Goal: Task Accomplishment & Management: Use online tool/utility

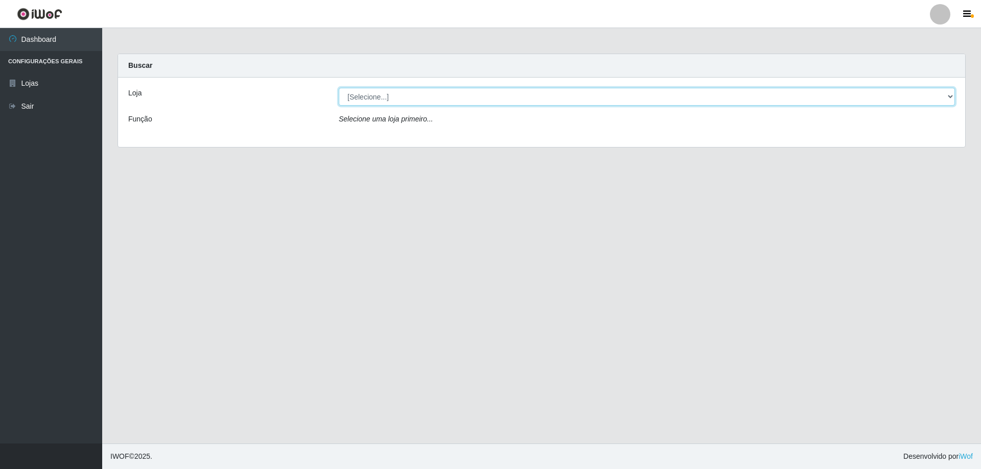
click at [365, 90] on select "[Selecione...] SuperShow Bis - Avenida 6 SuperShow [GEOGRAPHIC_DATA]" at bounding box center [647, 97] width 616 height 18
select select "60"
click at [339, 88] on select "[Selecione...] SuperShow Bis - Avenida 6 SuperShow [GEOGRAPHIC_DATA]" at bounding box center [647, 97] width 616 height 18
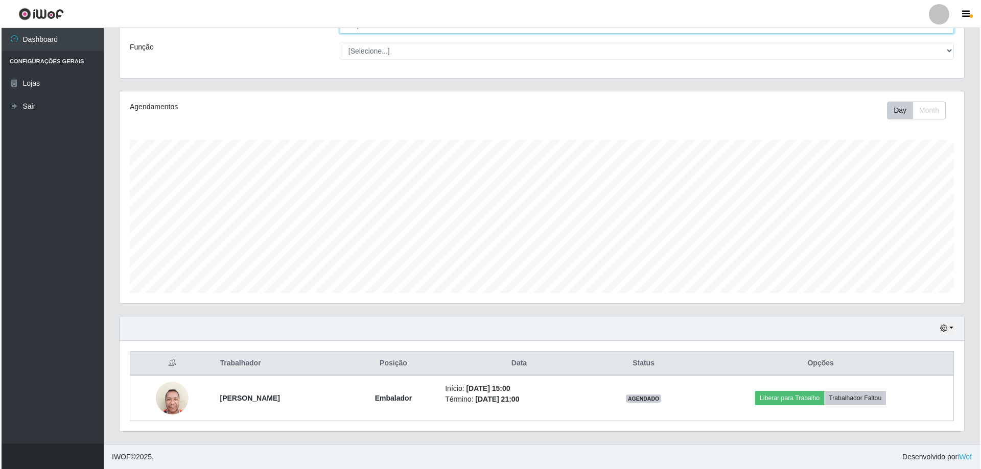
scroll to position [73, 0]
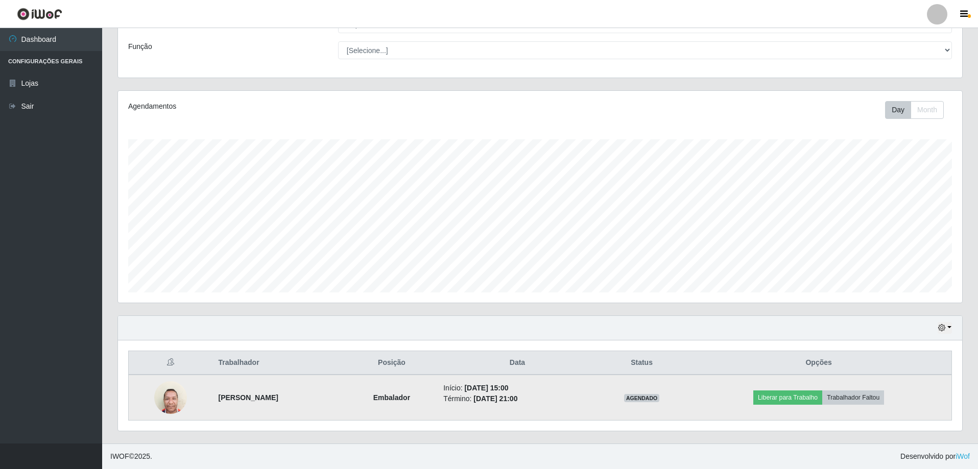
click at [166, 405] on img at bounding box center [170, 397] width 33 height 43
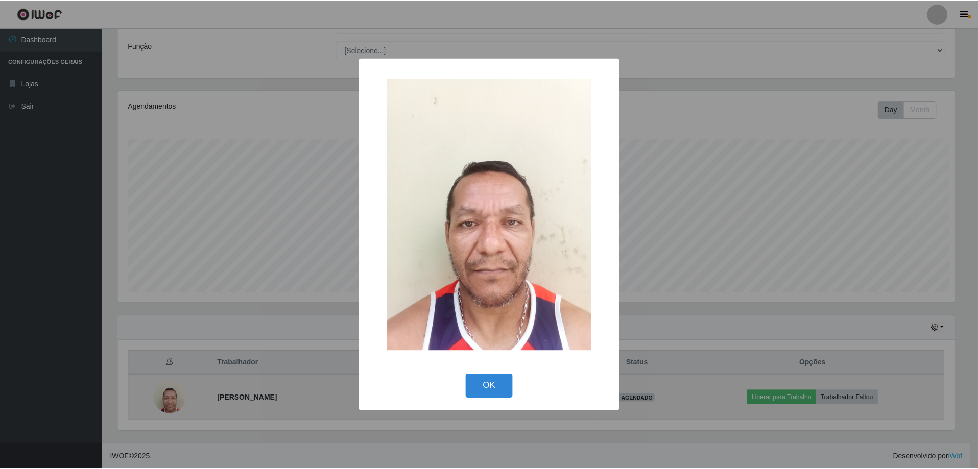
scroll to position [212, 839]
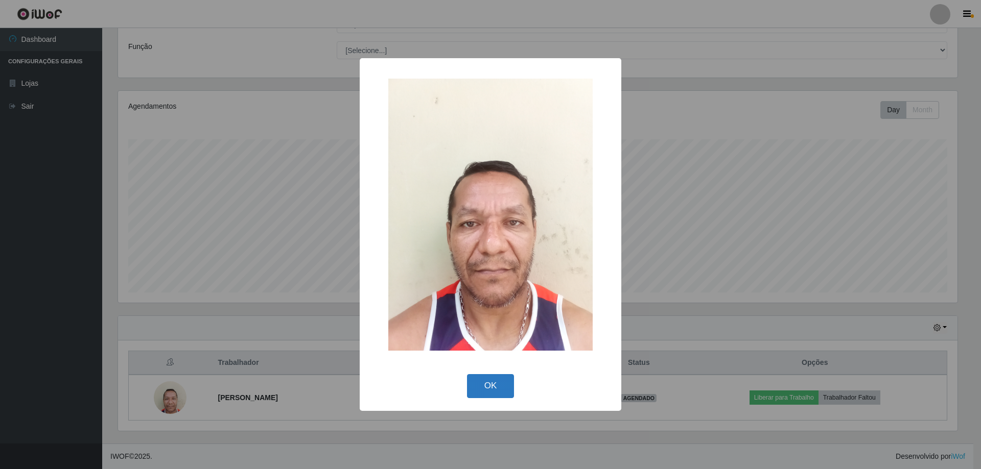
click at [504, 382] on button "OK" at bounding box center [491, 386] width 48 height 24
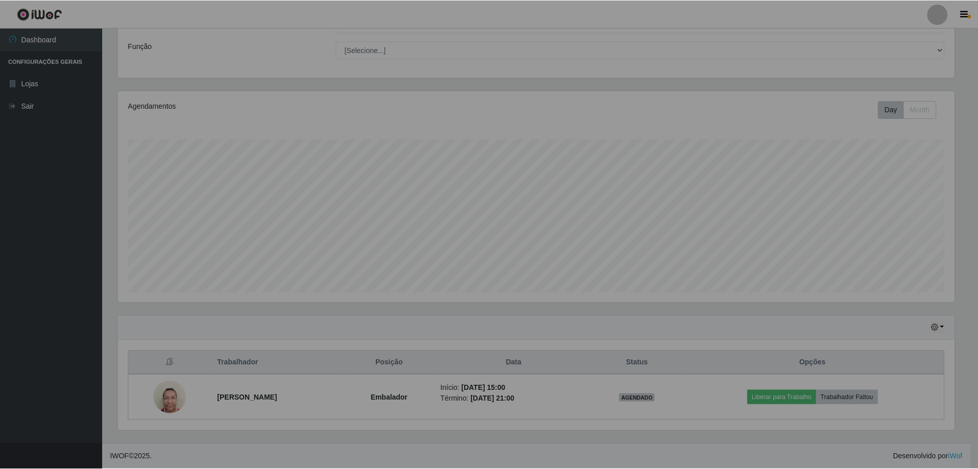
scroll to position [212, 844]
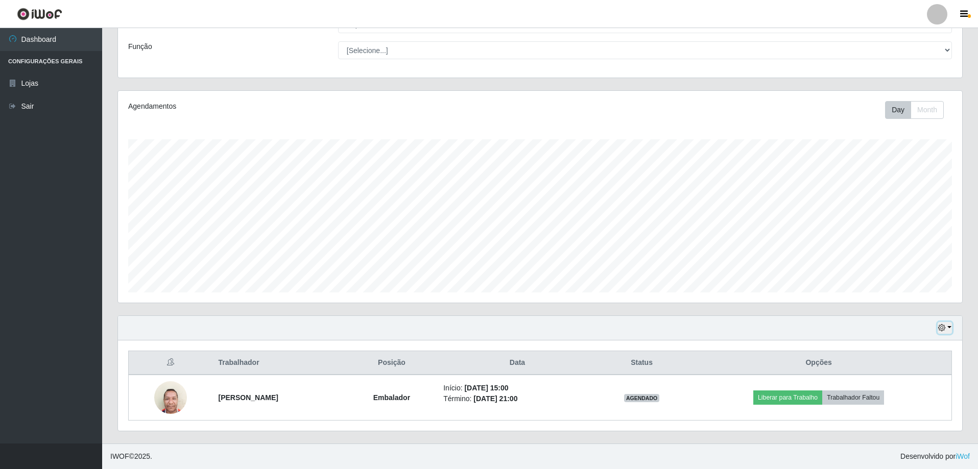
click at [939, 326] on icon "button" at bounding box center [941, 327] width 7 height 7
click at [908, 263] on button "3 dias" at bounding box center [911, 268] width 81 height 21
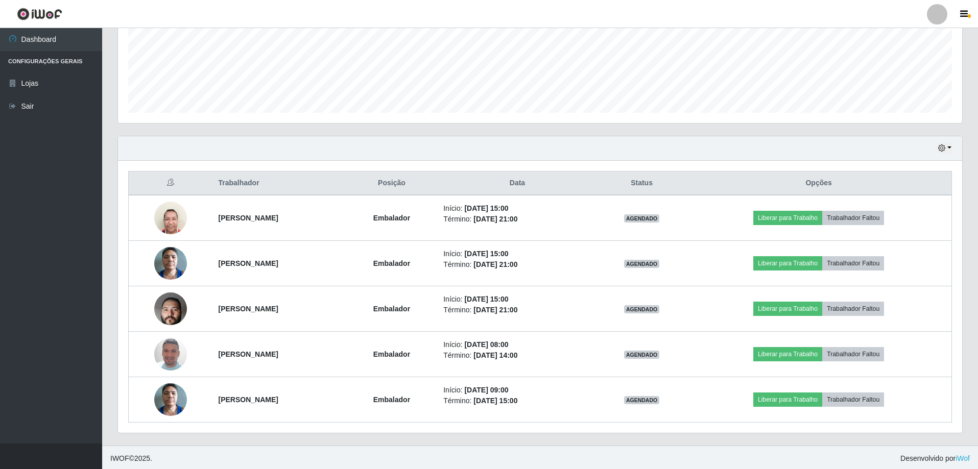
scroll to position [254, 0]
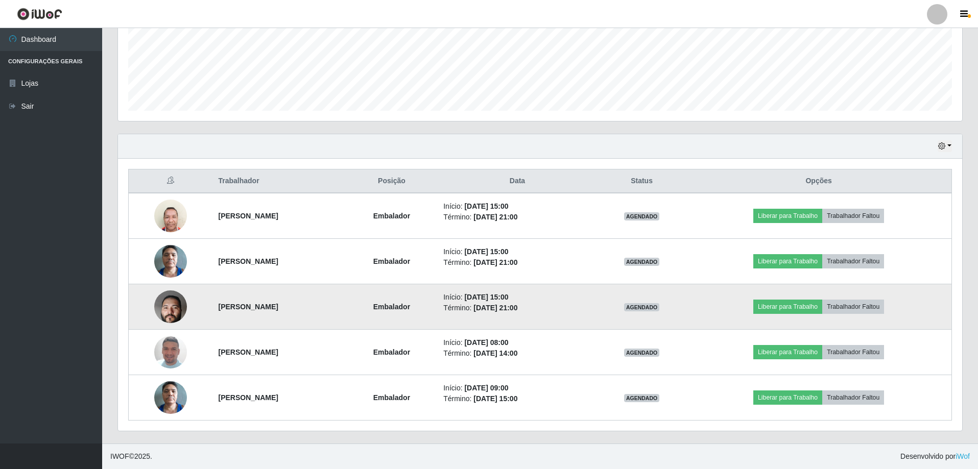
click at [160, 316] on img at bounding box center [170, 307] width 33 height 73
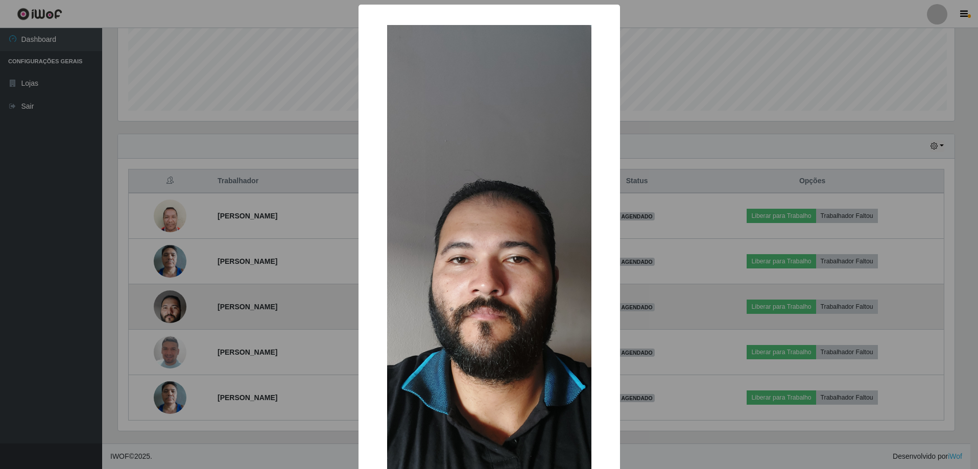
scroll to position [212, 839]
click at [160, 316] on div "× OK Cancel" at bounding box center [490, 234] width 981 height 469
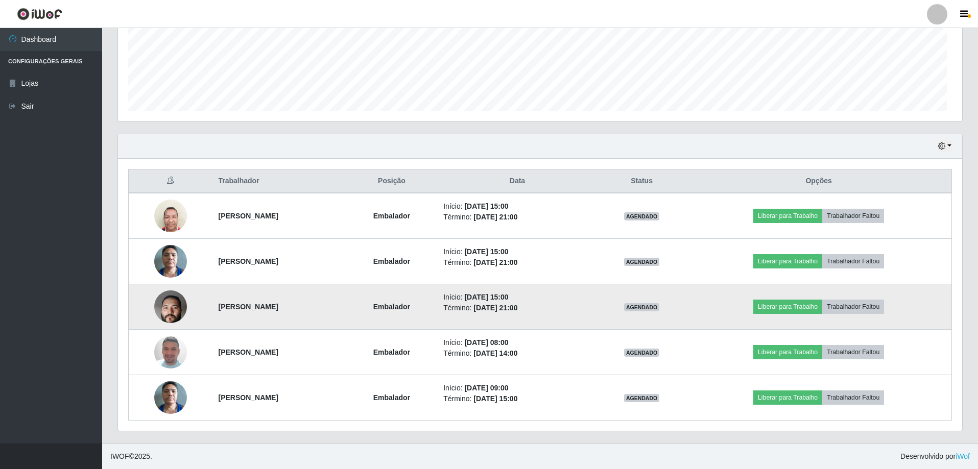
scroll to position [212, 844]
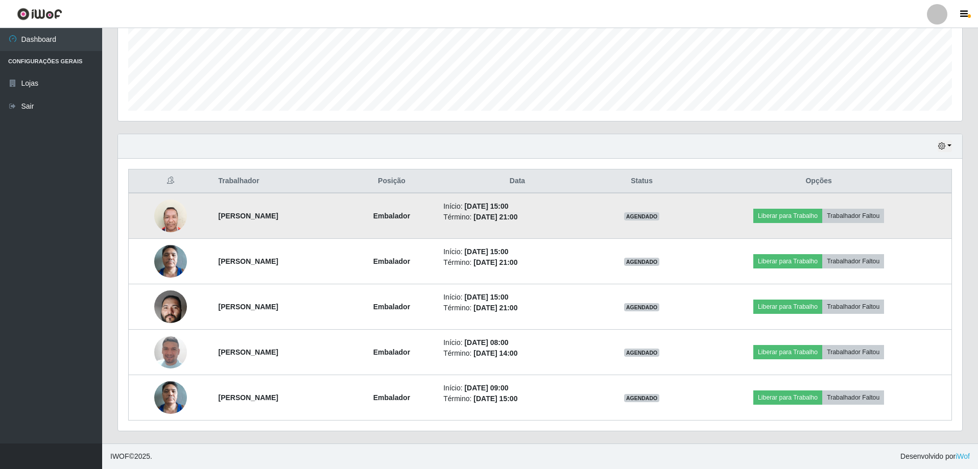
click at [172, 221] on img at bounding box center [170, 215] width 33 height 43
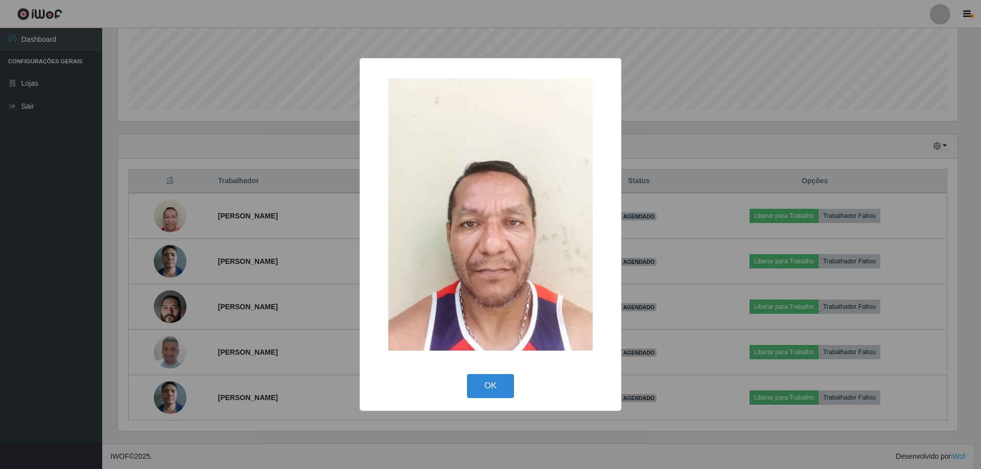
click at [165, 264] on div "× OK Cancel" at bounding box center [490, 234] width 981 height 469
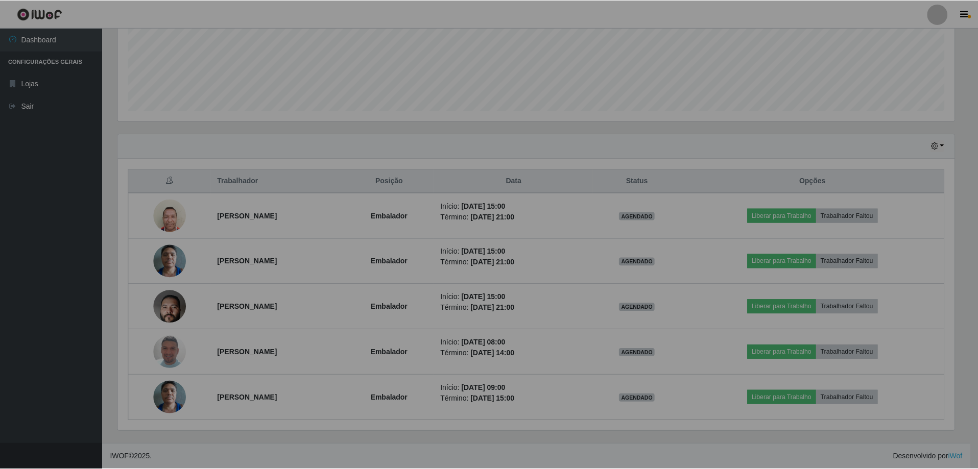
scroll to position [212, 844]
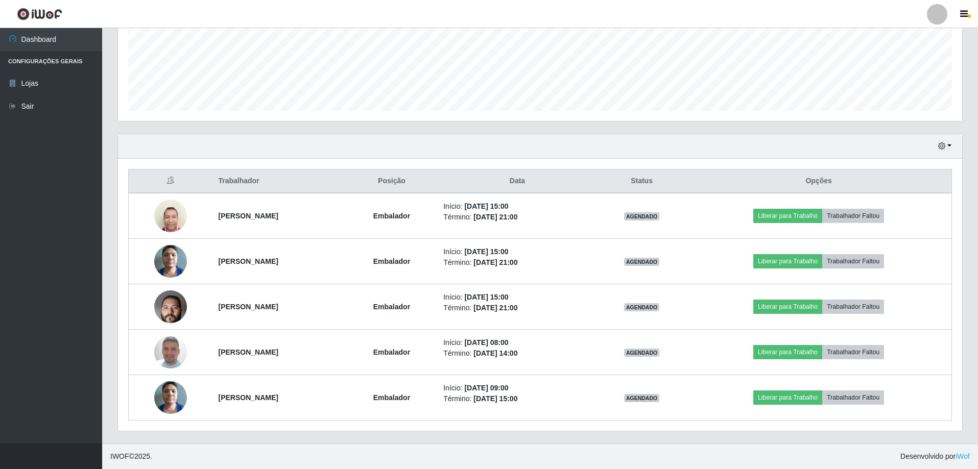
click at [165, 264] on img at bounding box center [170, 261] width 33 height 43
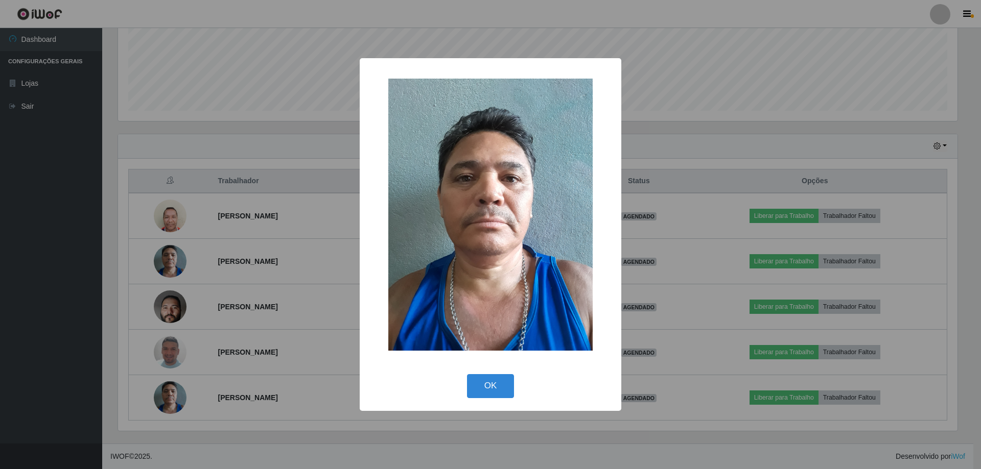
click at [165, 264] on div "× OK Cancel" at bounding box center [490, 234] width 981 height 469
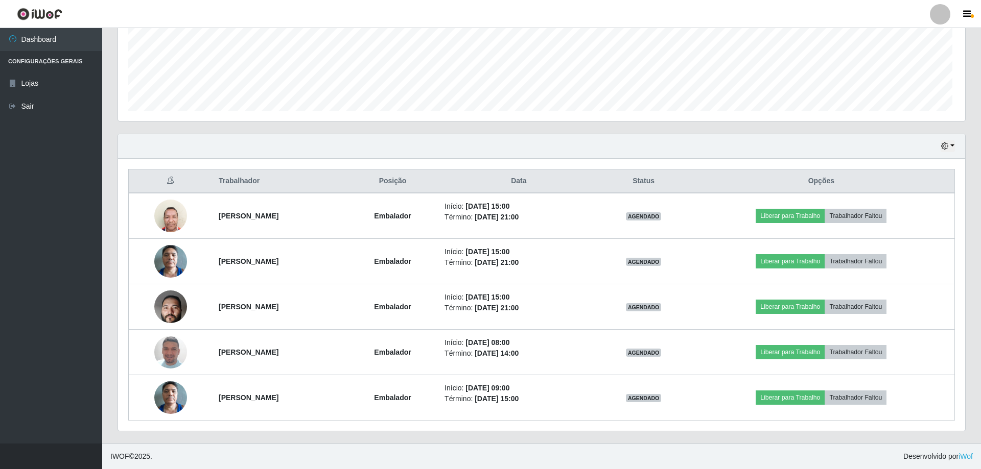
scroll to position [212, 844]
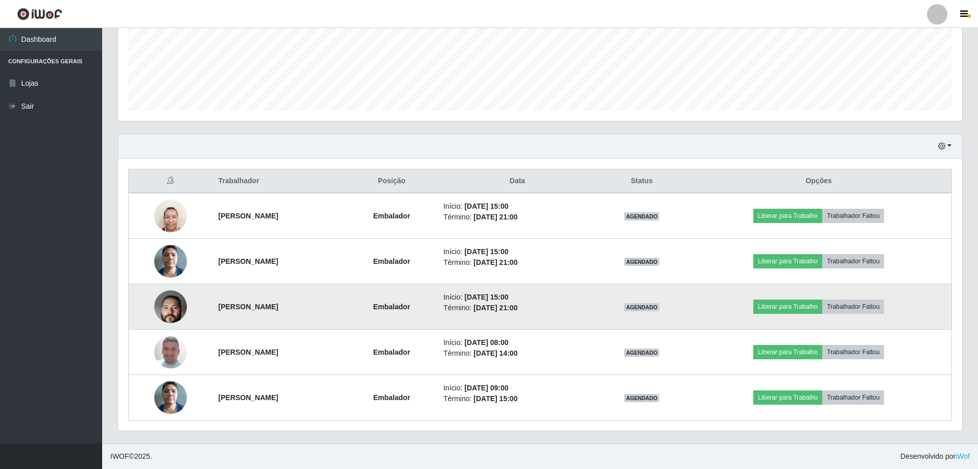
click at [167, 301] on img at bounding box center [170, 307] width 33 height 73
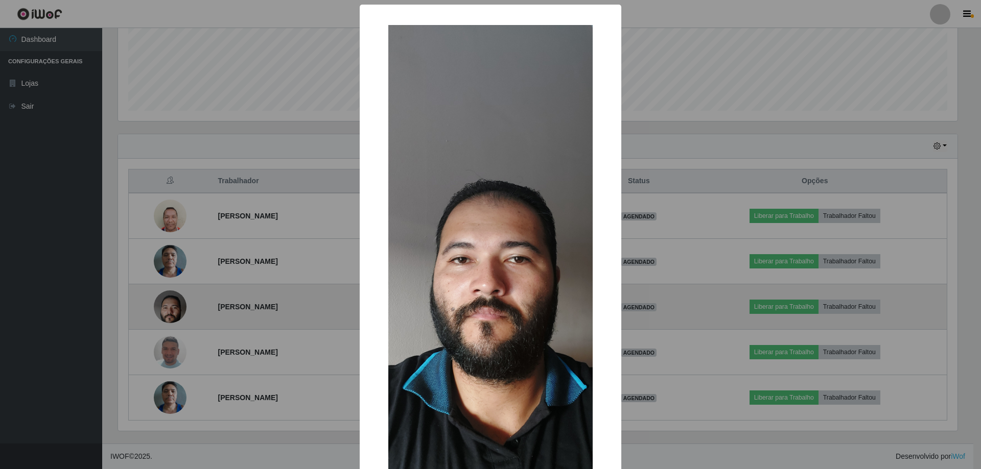
click at [167, 301] on div "× OK Cancel" at bounding box center [490, 234] width 981 height 469
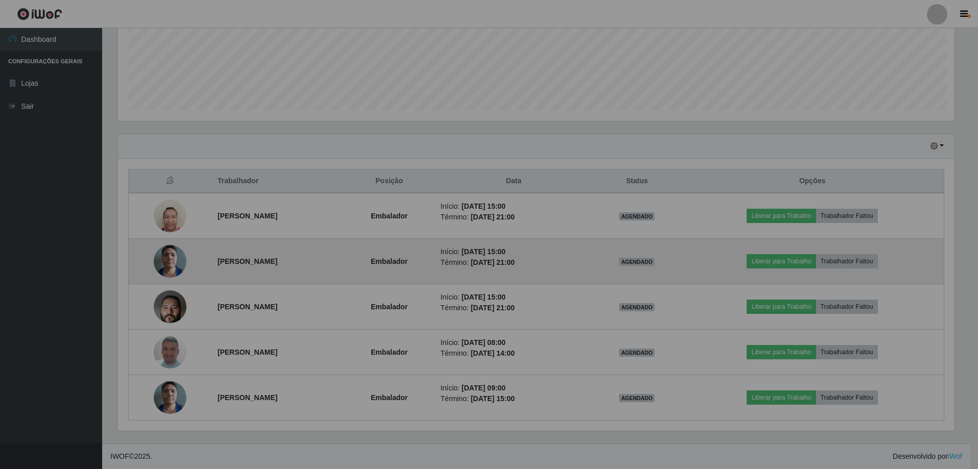
scroll to position [212, 844]
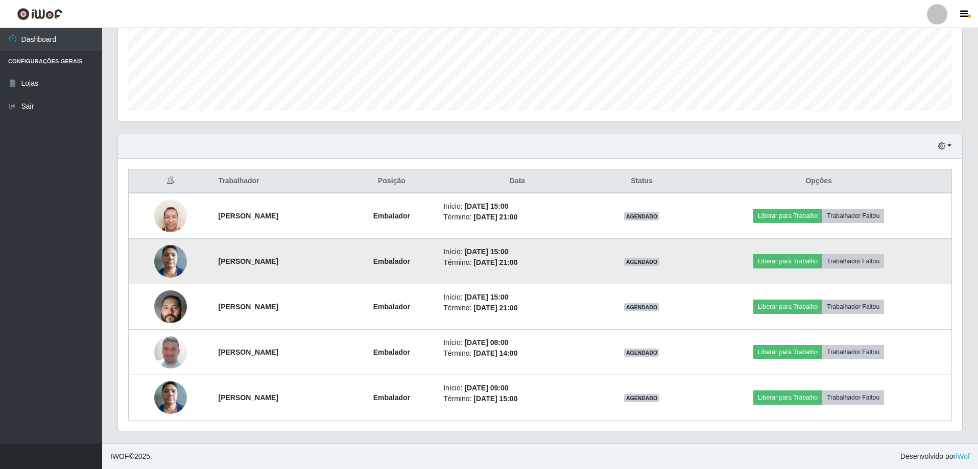
click at [168, 272] on img at bounding box center [170, 261] width 33 height 43
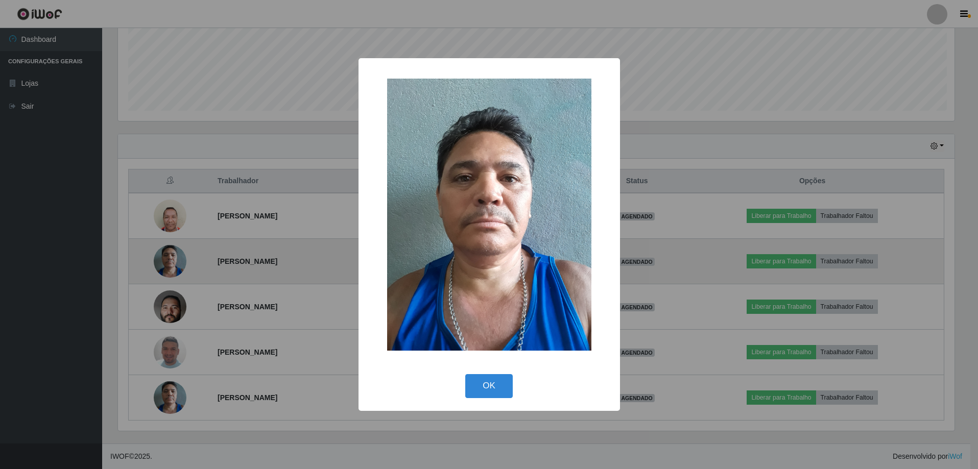
scroll to position [212, 839]
click at [168, 272] on div "× OK Cancel" at bounding box center [490, 234] width 981 height 469
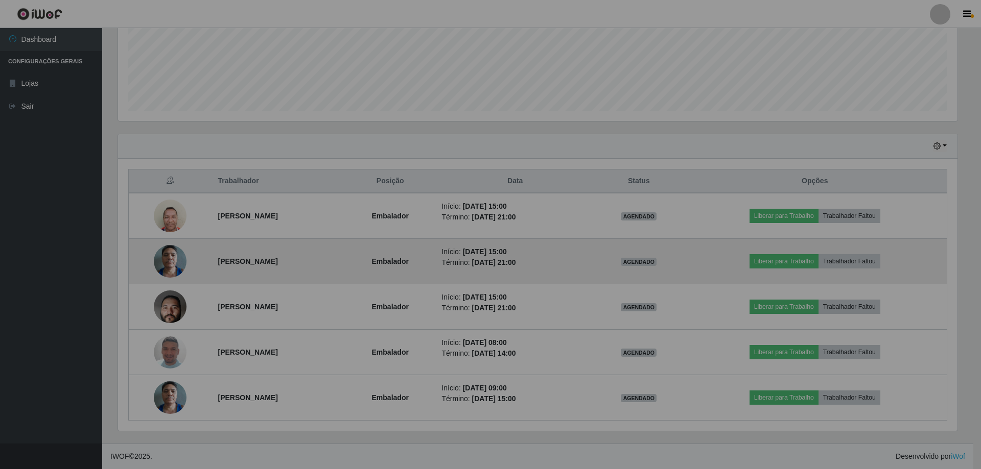
scroll to position [212, 844]
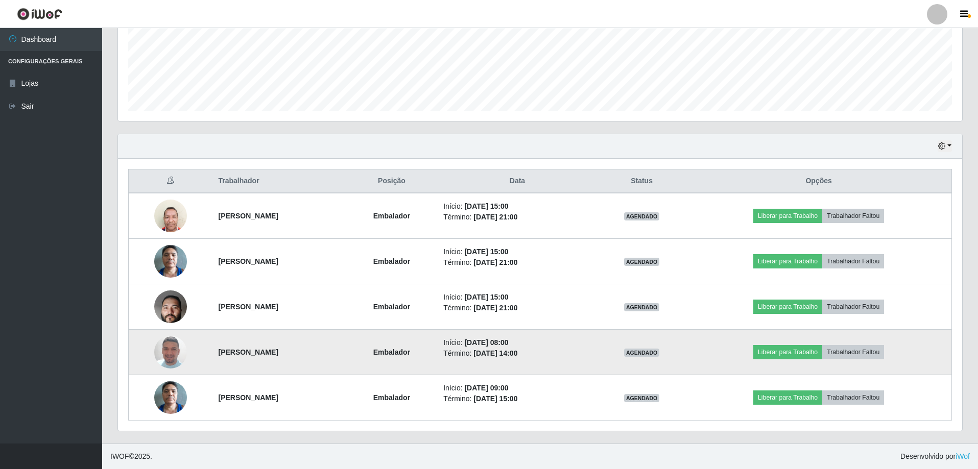
click at [163, 346] on img at bounding box center [170, 352] width 33 height 58
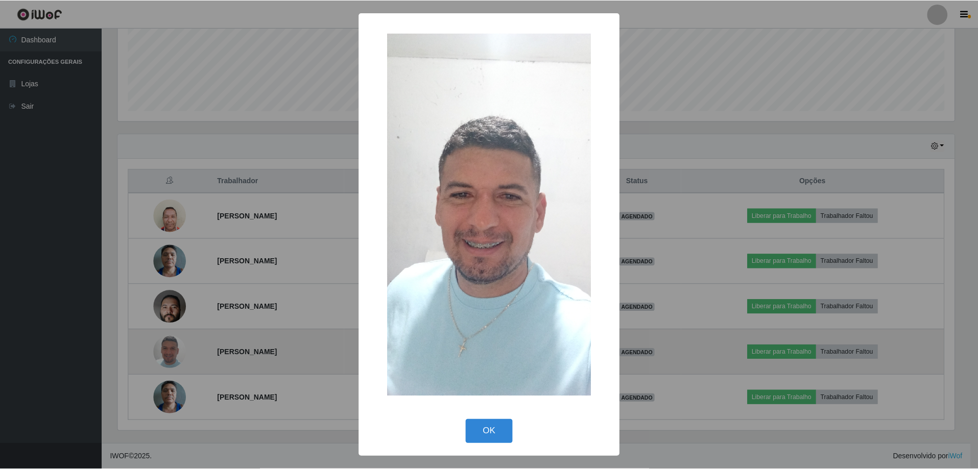
scroll to position [0, 0]
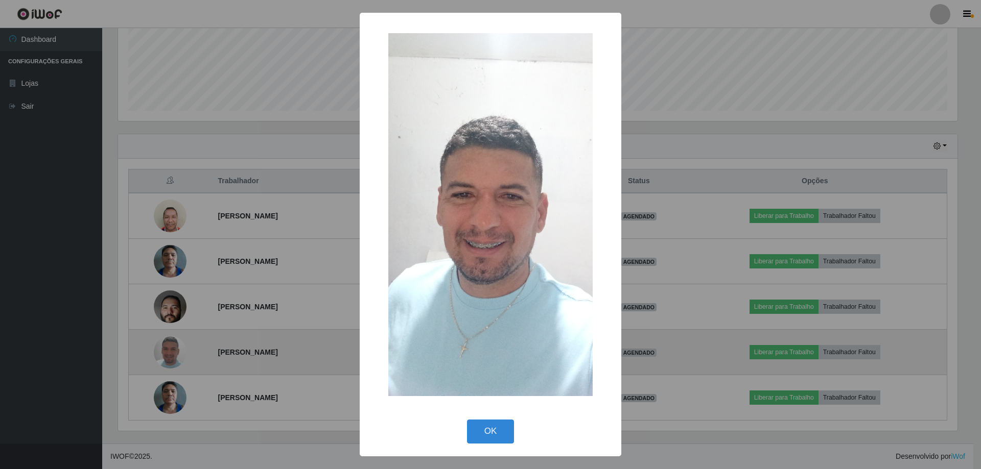
click at [163, 346] on div "× OK Cancel" at bounding box center [490, 234] width 981 height 469
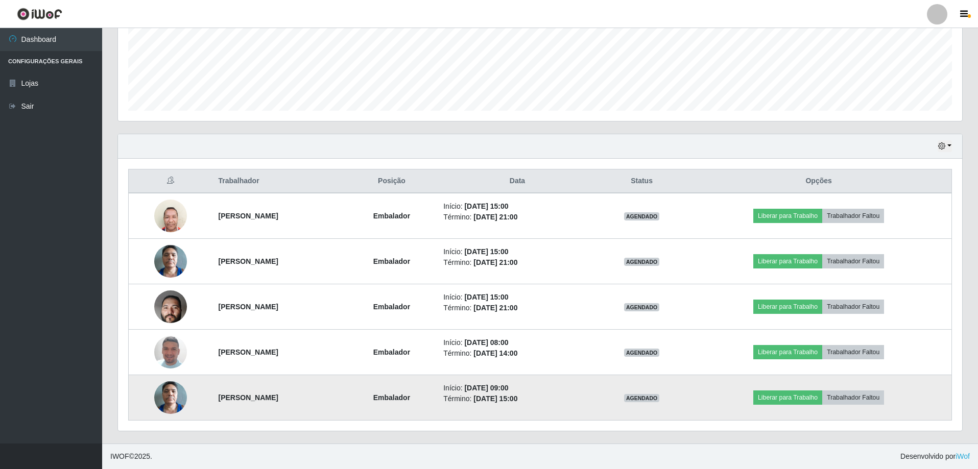
click at [161, 402] on img at bounding box center [170, 397] width 33 height 43
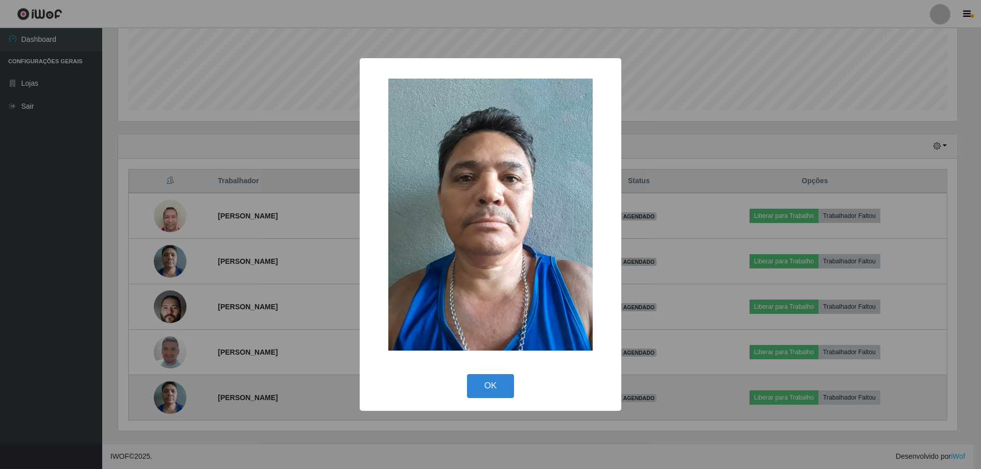
click at [161, 402] on div "× OK Cancel" at bounding box center [490, 234] width 981 height 469
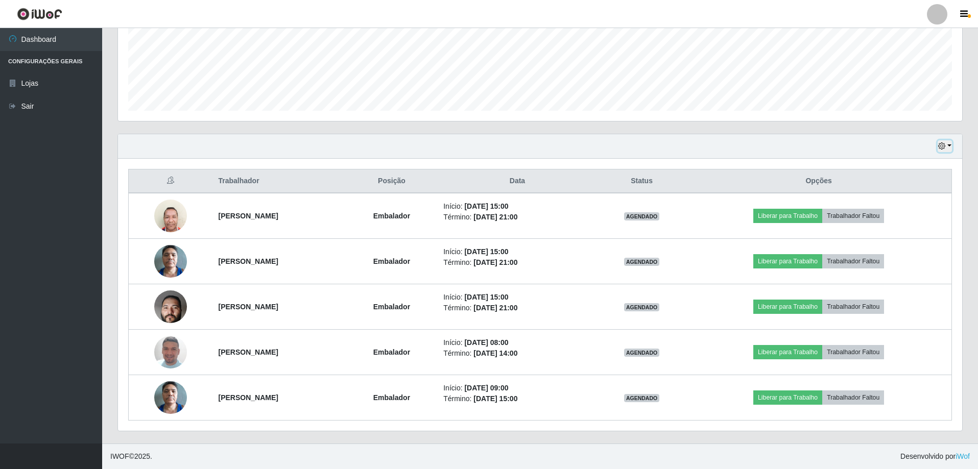
click at [950, 147] on button "button" at bounding box center [945, 146] width 14 height 12
click at [896, 169] on button "Hoje" at bounding box center [911, 164] width 81 height 21
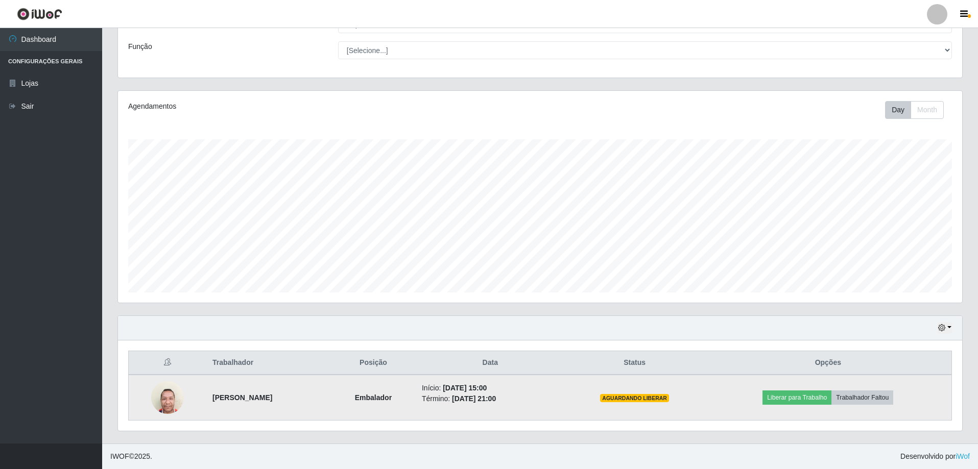
click at [264, 410] on td "[PERSON_NAME]" at bounding box center [268, 398] width 125 height 46
click at [267, 400] on strong "[PERSON_NAME]" at bounding box center [242, 398] width 60 height 8
click at [464, 398] on li "Término: [DATE] 21:00" at bounding box center [490, 399] width 137 height 11
click at [565, 406] on td "Início: [DATE] 15:00 Término: [DATE] 21:00" at bounding box center [490, 398] width 149 height 46
click at [705, 402] on td "AGUARDANDO LIBERAR" at bounding box center [635, 398] width 140 height 46
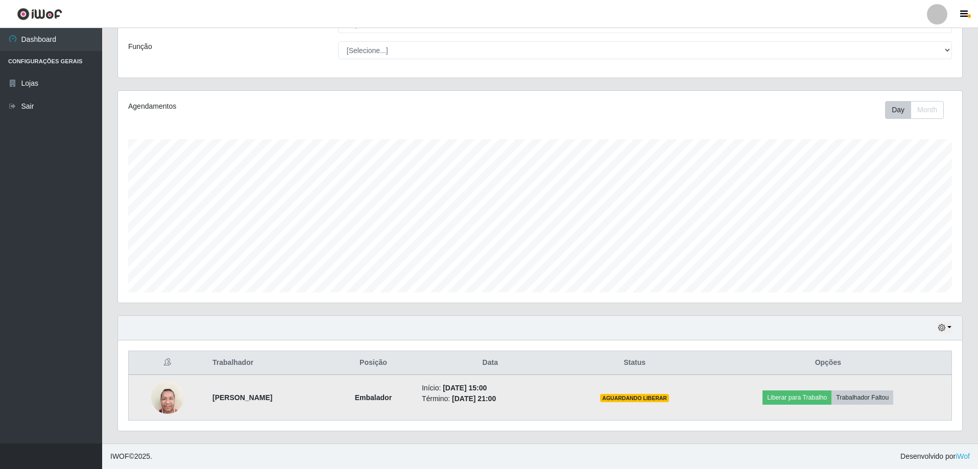
click at [692, 385] on td "AGUARDANDO LIBERAR" at bounding box center [635, 398] width 140 height 46
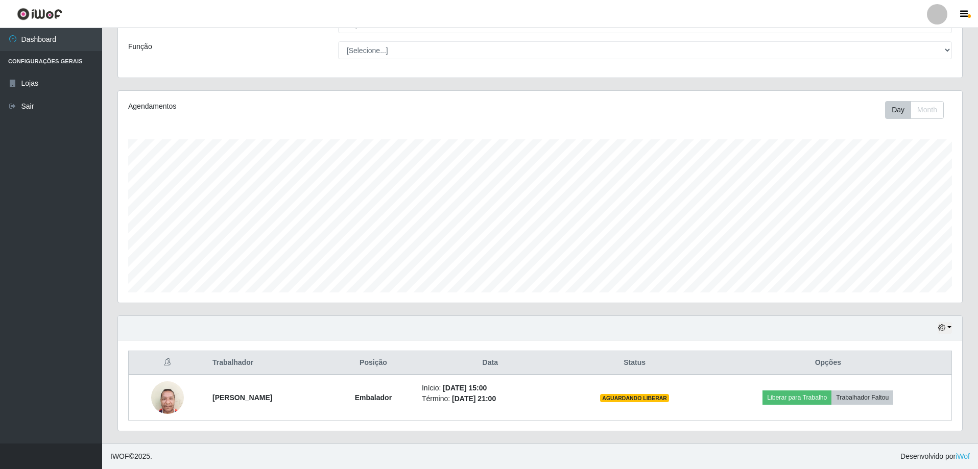
click at [843, 363] on th "Opções" at bounding box center [828, 363] width 247 height 24
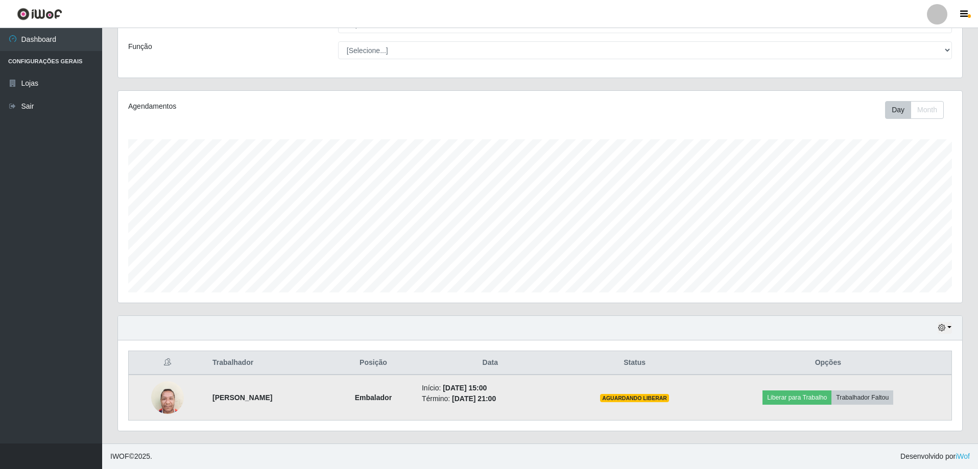
click at [640, 399] on span "AGUARDANDO LIBERAR" at bounding box center [634, 398] width 69 height 8
click at [798, 397] on button "Liberar para Trabalho" at bounding box center [797, 398] width 69 height 14
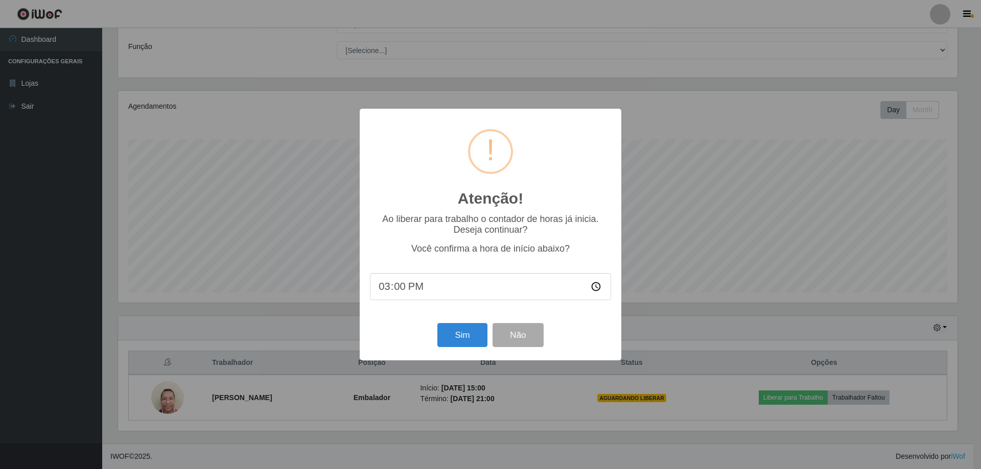
click at [455, 287] on input "15:00" at bounding box center [490, 286] width 241 height 27
click at [413, 291] on input "15:00" at bounding box center [490, 286] width 241 height 27
click at [385, 282] on input "15:00" at bounding box center [490, 286] width 241 height 27
click at [410, 291] on input "15:00" at bounding box center [490, 286] width 241 height 27
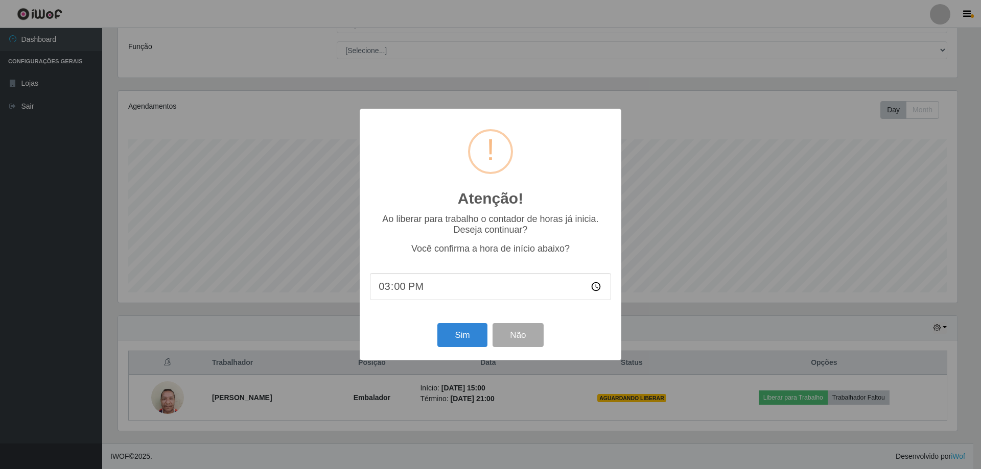
click at [410, 291] on input "15:00" at bounding box center [490, 286] width 241 height 27
click at [599, 289] on input "15:00" at bounding box center [490, 286] width 241 height 27
type input "15:18"
click at [466, 336] on button "Sim" at bounding box center [462, 335] width 50 height 24
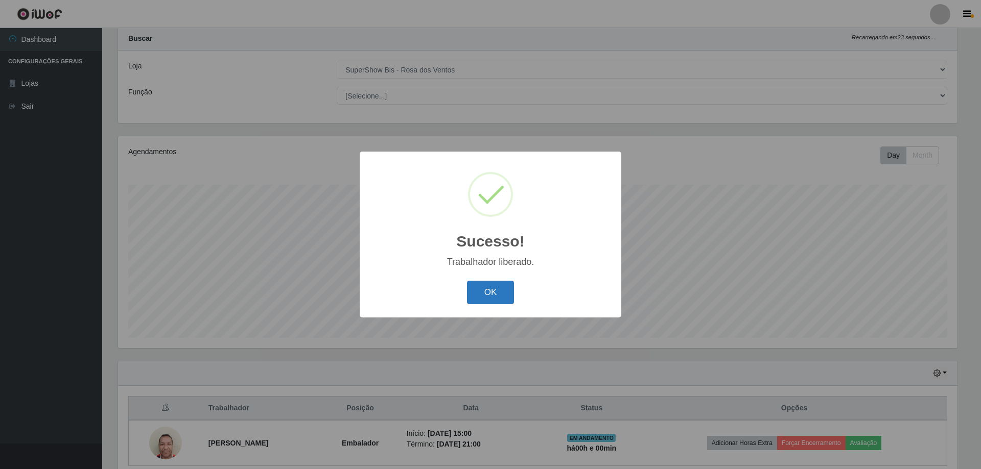
click at [483, 298] on button "OK" at bounding box center [491, 293] width 48 height 24
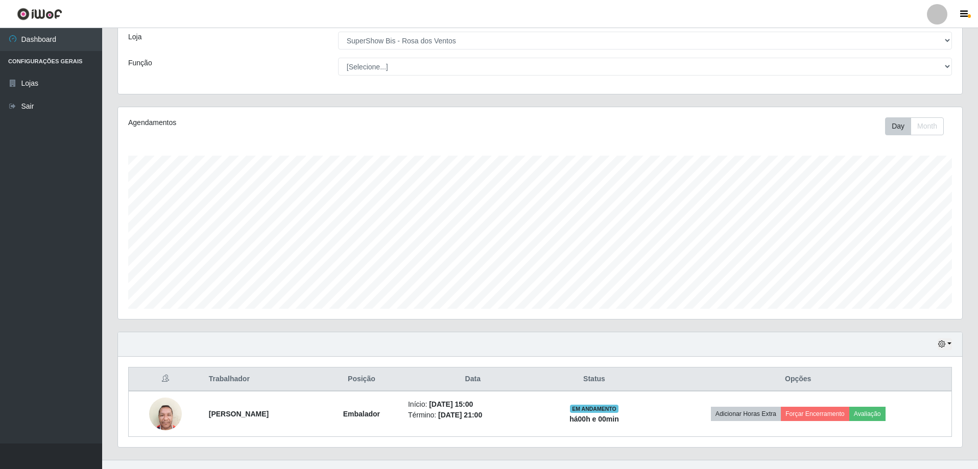
scroll to position [73, 0]
